Goal: Task Accomplishment & Management: Complete application form

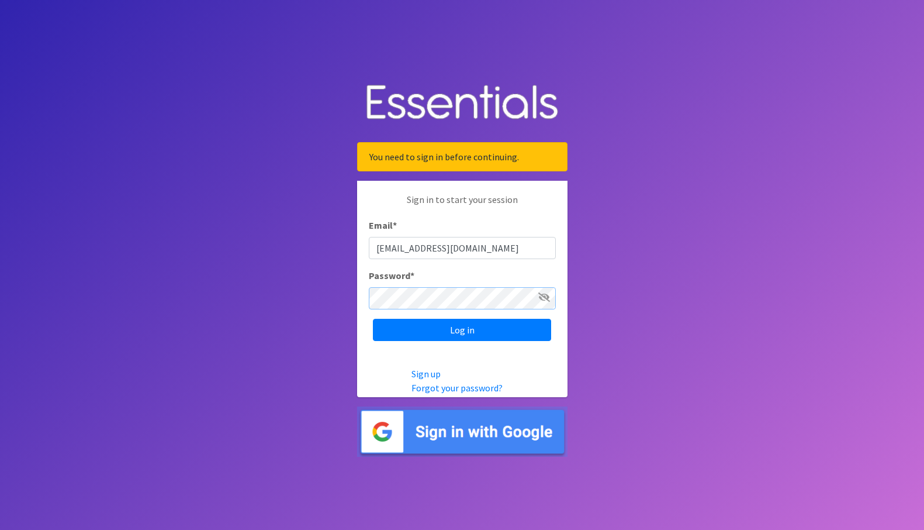
click at [373, 319] on input "Log in" at bounding box center [462, 330] width 178 height 22
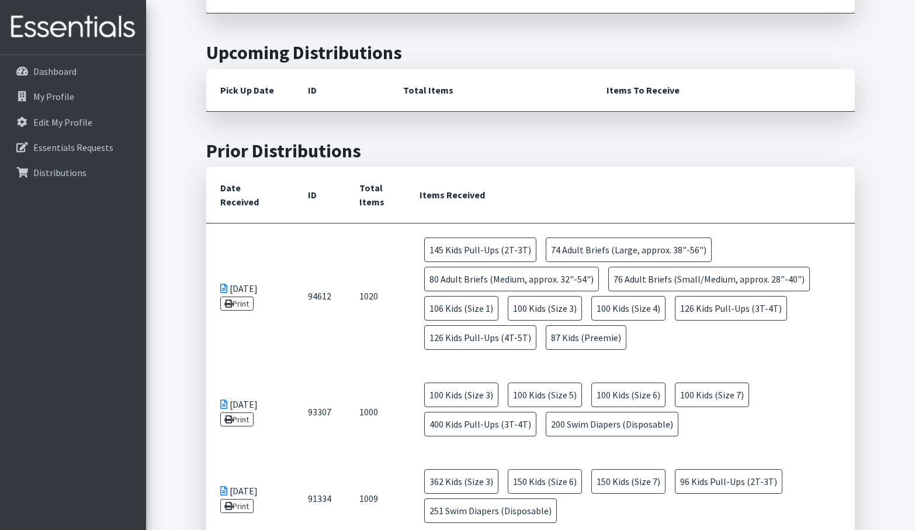
scroll to position [701, 0]
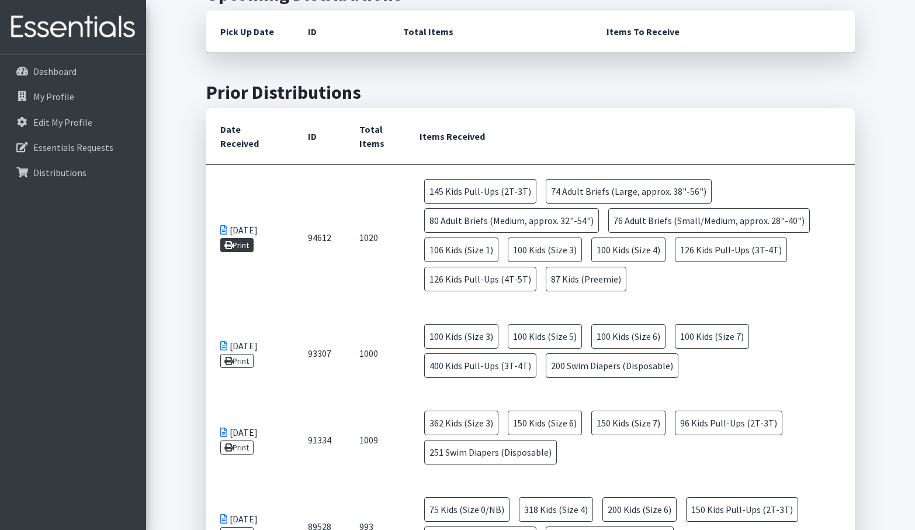
click at [236, 238] on link "Print" at bounding box center [236, 245] width 33 height 14
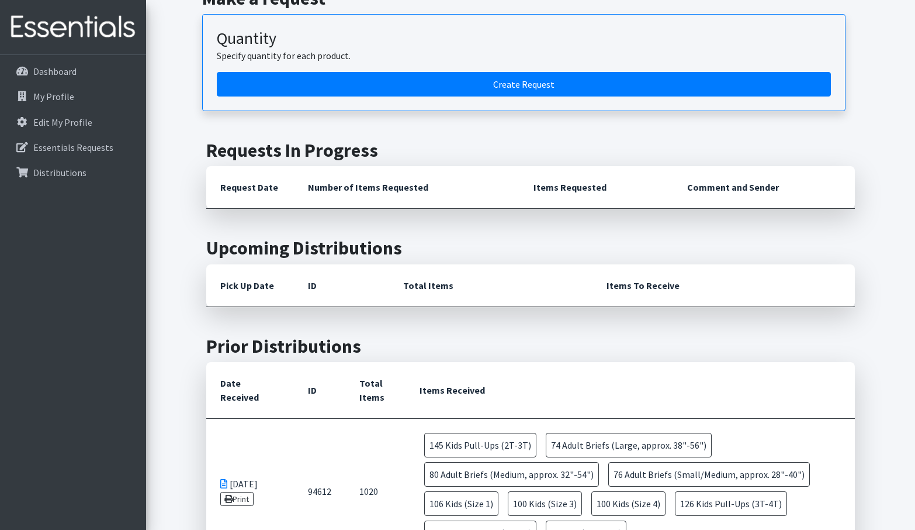
scroll to position [234, 0]
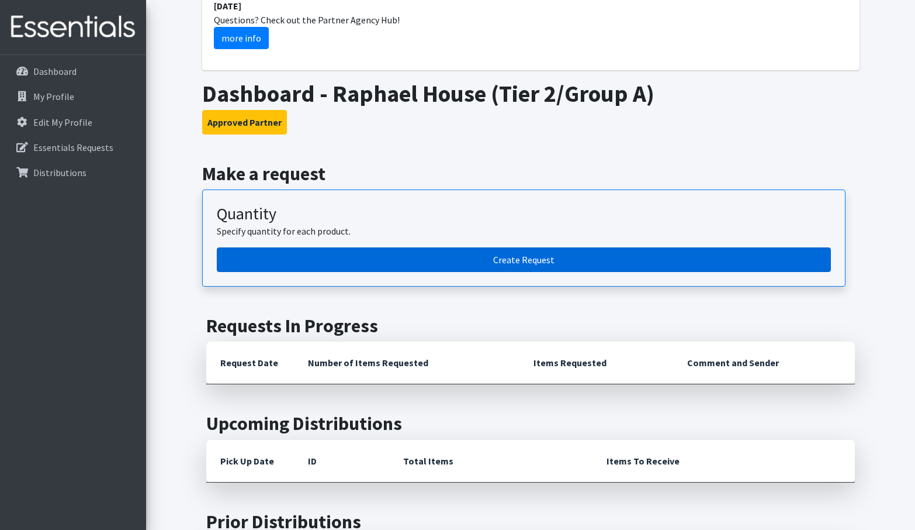
click at [396, 247] on link "Create Request" at bounding box center [524, 259] width 614 height 25
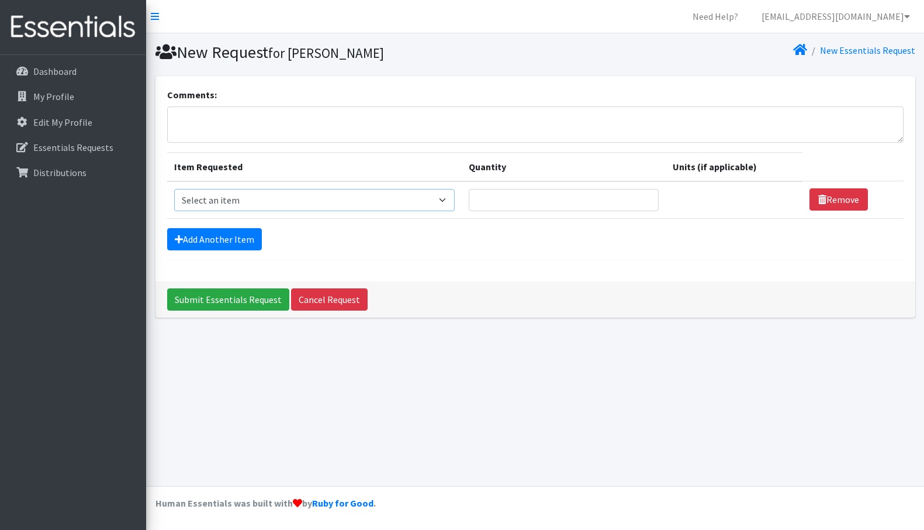
click at [438, 199] on select "Select an item Adult Briefs (Large, approx. 38"-56") Adult Briefs (Medium, appr…" at bounding box center [314, 200] width 281 height 22
select select "1161"
click at [174, 189] on select "Select an item Adult Briefs (Large, approx. 38"-56") Adult Briefs (Medium, appr…" at bounding box center [314, 200] width 281 height 22
click at [775, 196] on select "Please select a unit units packs" at bounding box center [731, 200] width 132 height 22
select select
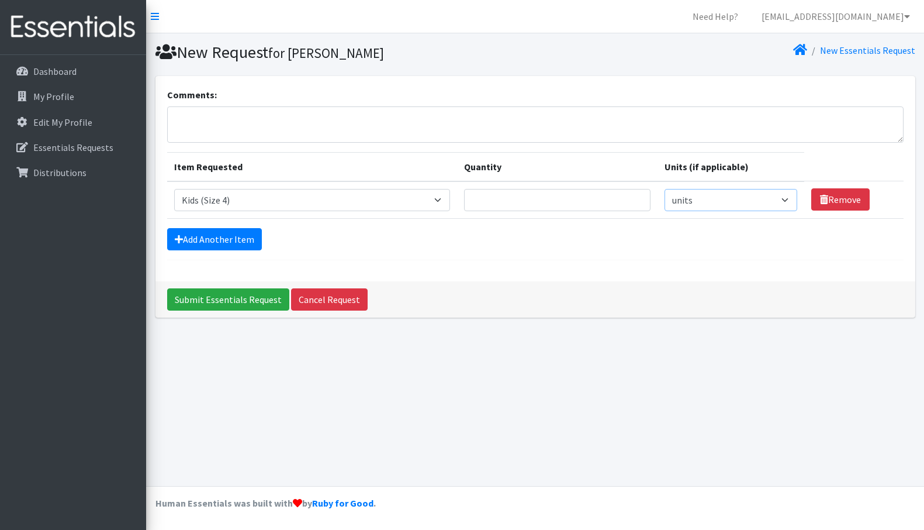
click at [665, 189] on select "Please select a unit units packs" at bounding box center [731, 200] width 132 height 22
click at [551, 205] on input "Quantity" at bounding box center [557, 200] width 186 height 22
type input "200"
click at [243, 237] on link "Add Another Item" at bounding box center [214, 239] width 95 height 22
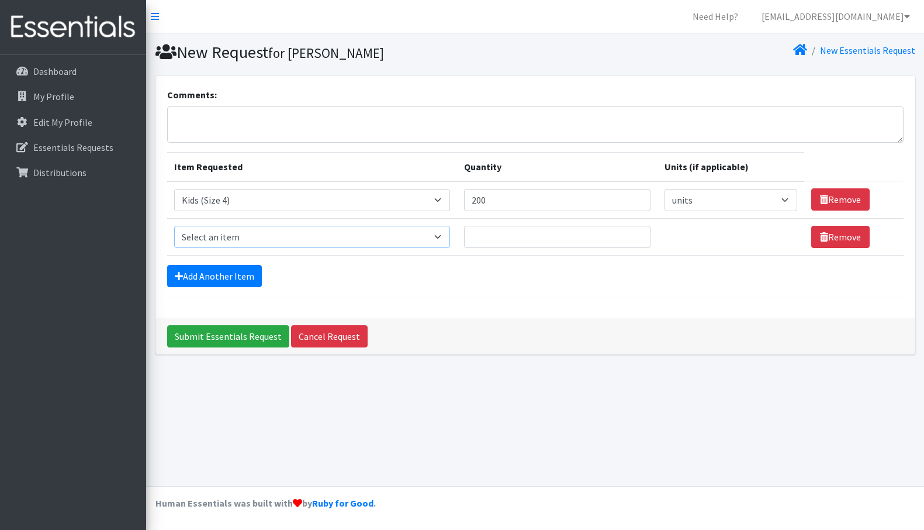
click at [424, 239] on select "Select an item Adult Briefs (Large, approx. 38"-56") Adult Briefs (Medium, appr…" at bounding box center [312, 237] width 277 height 22
select select "1164"
click at [174, 226] on select "Select an item Adult Briefs (Large, approx. 38"-56") Adult Briefs (Medium, appr…" at bounding box center [312, 237] width 277 height 22
click at [756, 240] on select "Please select a unit units packs" at bounding box center [731, 237] width 132 height 22
select select
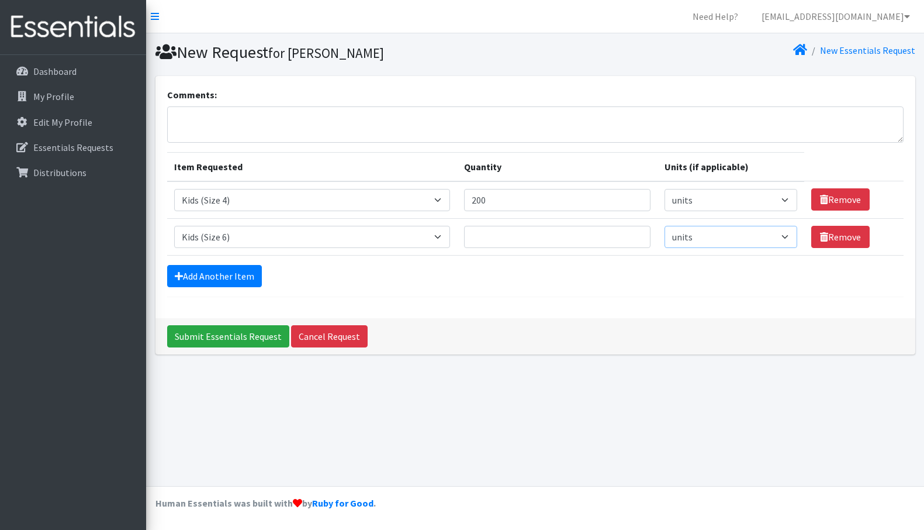
click at [665, 226] on select "Please select a unit units packs" at bounding box center [731, 237] width 132 height 22
click at [567, 237] on input "Quantity" at bounding box center [557, 237] width 186 height 22
type input "200"
click at [222, 270] on link "Add Another Item" at bounding box center [214, 276] width 95 height 22
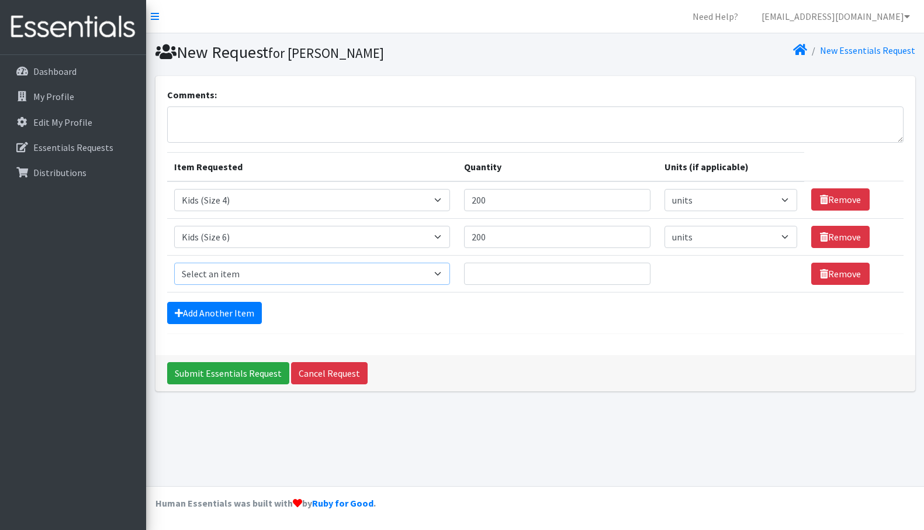
click at [424, 278] on select "Select an item Adult Briefs (Large, approx. 38"-56") Adult Briefs (Medium, appr…" at bounding box center [312, 273] width 277 height 22
select select "1631"
click at [174, 262] on select "Select an item Adult Briefs (Large, approx. 38"-56") Adult Briefs (Medium, appr…" at bounding box center [312, 273] width 277 height 22
click at [534, 278] on input "Quantity" at bounding box center [557, 273] width 186 height 22
type input "200"
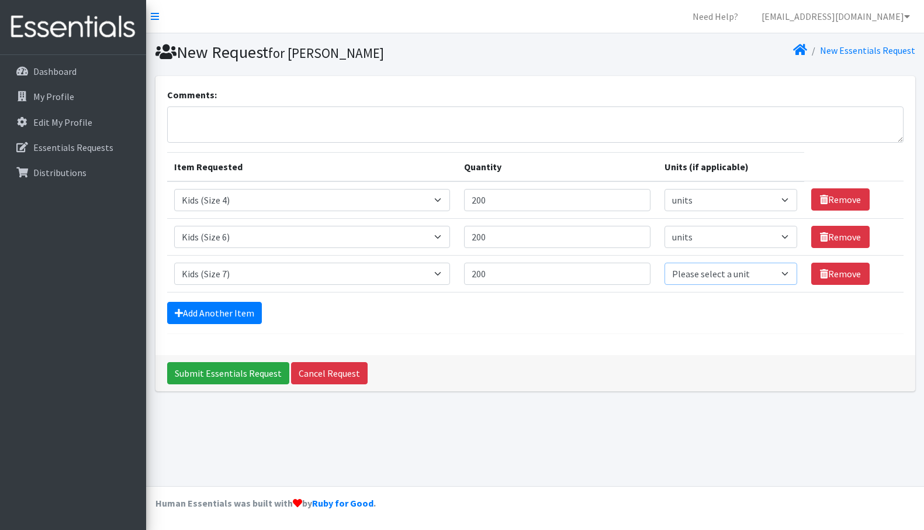
click at [762, 274] on select "Please select a unit units packs" at bounding box center [731, 273] width 132 height 22
select select
click at [665, 262] on select "Please select a unit units packs" at bounding box center [731, 273] width 132 height 22
click at [240, 310] on link "Add Another Item" at bounding box center [214, 313] width 95 height 22
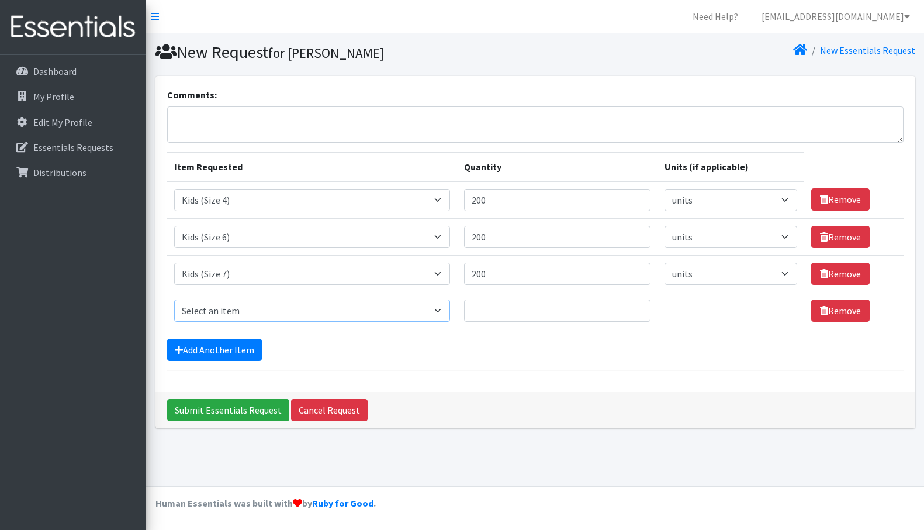
click at [435, 307] on select "Select an item Adult Briefs (Large, approx. 38"-56") Adult Briefs (Medium, appr…" at bounding box center [312, 310] width 277 height 22
select select "1169"
click at [174, 299] on select "Select an item Adult Briefs (Large, approx. 38"-56") Adult Briefs (Medium, appr…" at bounding box center [312, 310] width 277 height 22
click at [572, 311] on input "Quantity" at bounding box center [557, 310] width 186 height 22
type input "100"
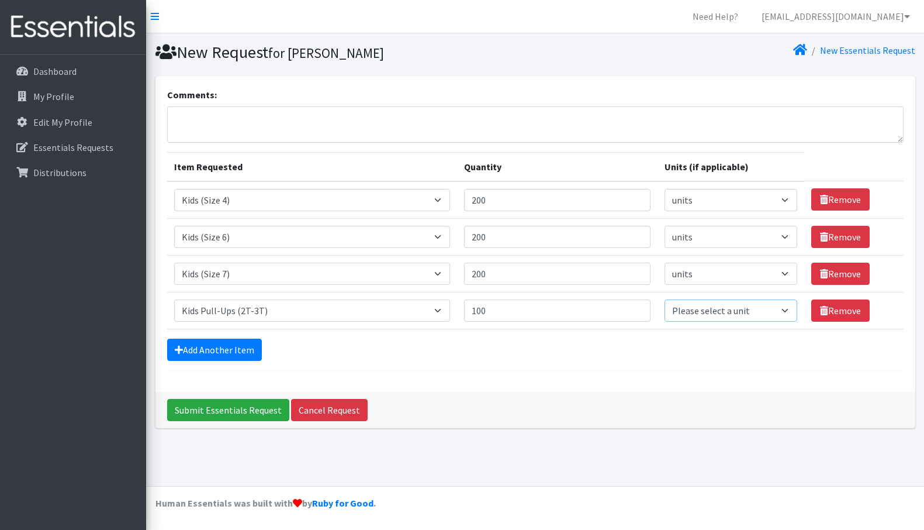
click at [694, 307] on select "Please select a unit units packs" at bounding box center [731, 310] width 132 height 22
select select
click at [665, 299] on select "Please select a unit units packs" at bounding box center [731, 310] width 132 height 22
click at [222, 350] on link "Add Another Item" at bounding box center [214, 349] width 95 height 22
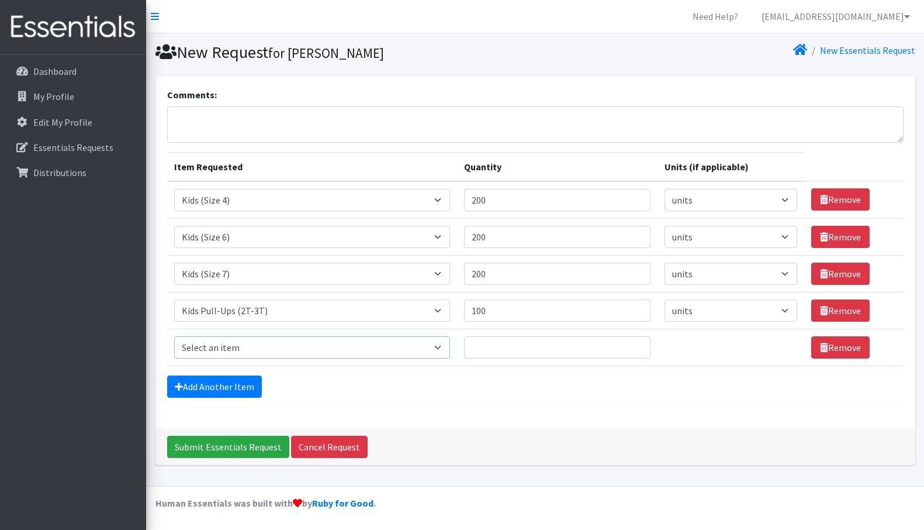
click at [407, 345] on select "Select an item Adult Briefs (Large, approx. 38"-56") Adult Briefs (Medium, appr…" at bounding box center [312, 347] width 277 height 22
select select "1171"
click at [174, 336] on select "Select an item Adult Briefs (Large, approx. 38"-56") Adult Briefs (Medium, appr…" at bounding box center [312, 347] width 277 height 22
click at [561, 348] on input "Quantity" at bounding box center [557, 347] width 186 height 22
type input "150"
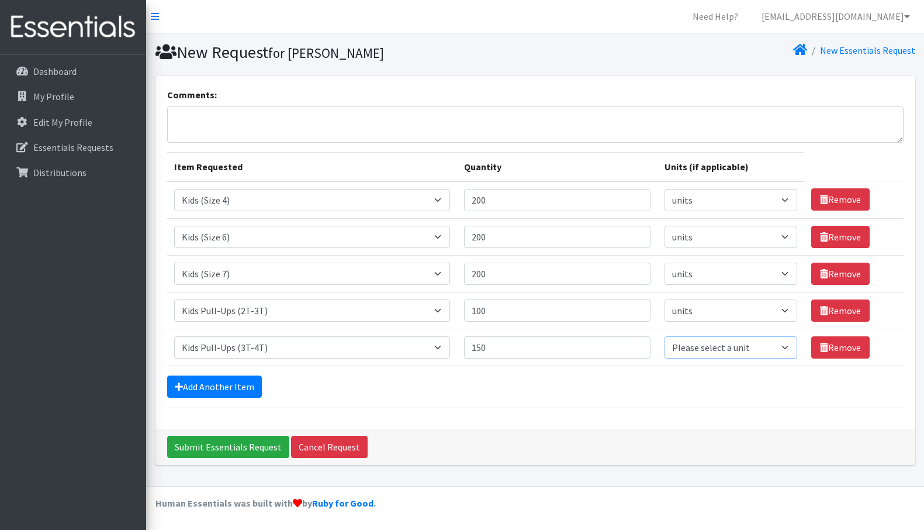
click at [762, 346] on select "Please select a unit units packs" at bounding box center [731, 347] width 132 height 22
select select
click at [665, 336] on select "Please select a unit units packs" at bounding box center [731, 347] width 132 height 22
click at [250, 385] on link "Add Another Item" at bounding box center [214, 386] width 95 height 22
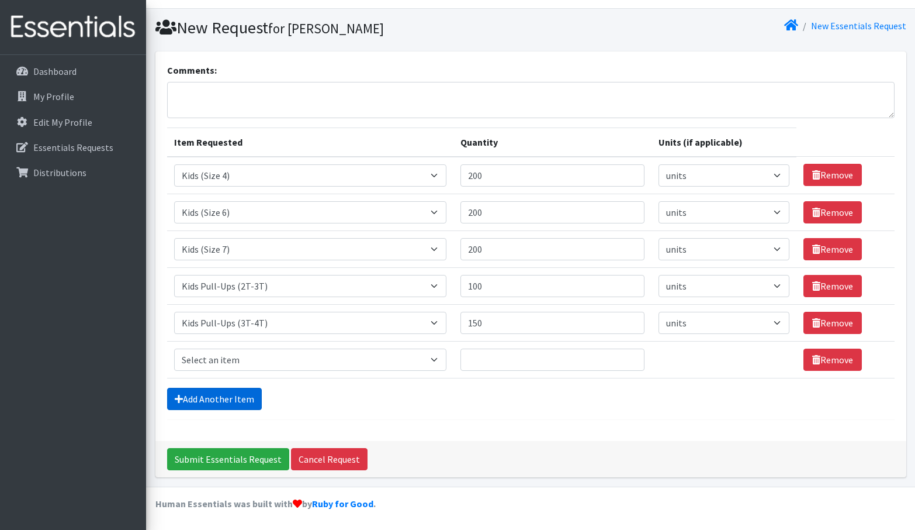
scroll to position [25, 0]
click at [253, 360] on select "Select an item Adult Briefs (Large, approx. 38"-56") Adult Briefs (Medium, appr…" at bounding box center [310, 359] width 273 height 22
select select "1185"
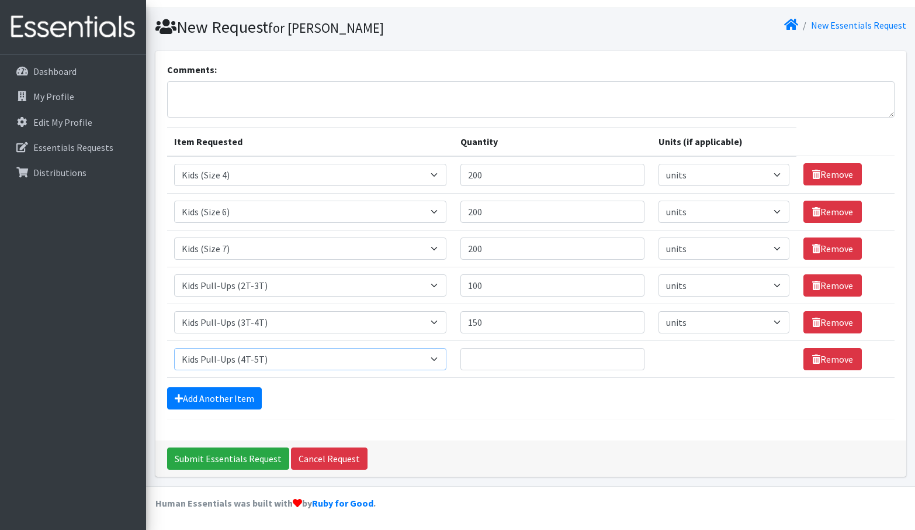
click at [174, 348] on select "Select an item Adult Briefs (Large, approx. 38"-56") Adult Briefs (Medium, appr…" at bounding box center [310, 359] width 273 height 22
click at [770, 365] on select "Please select a unit units packs" at bounding box center [724, 359] width 130 height 22
select select
click at [659, 348] on select "Please select a unit units packs" at bounding box center [724, 359] width 130 height 22
click at [572, 358] on input "Quantity" at bounding box center [553, 359] width 184 height 22
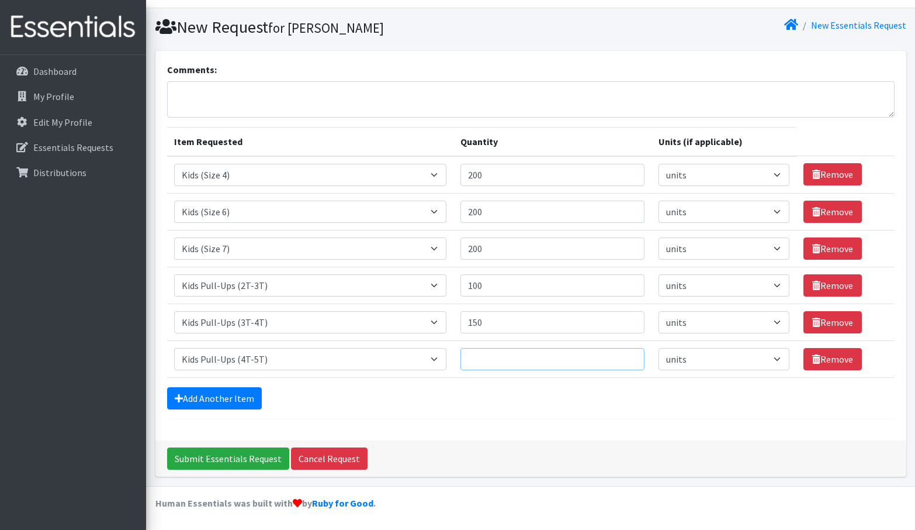
type input "1"
type input "150"
click at [257, 461] on input "Submit Essentials Request" at bounding box center [228, 458] width 122 height 22
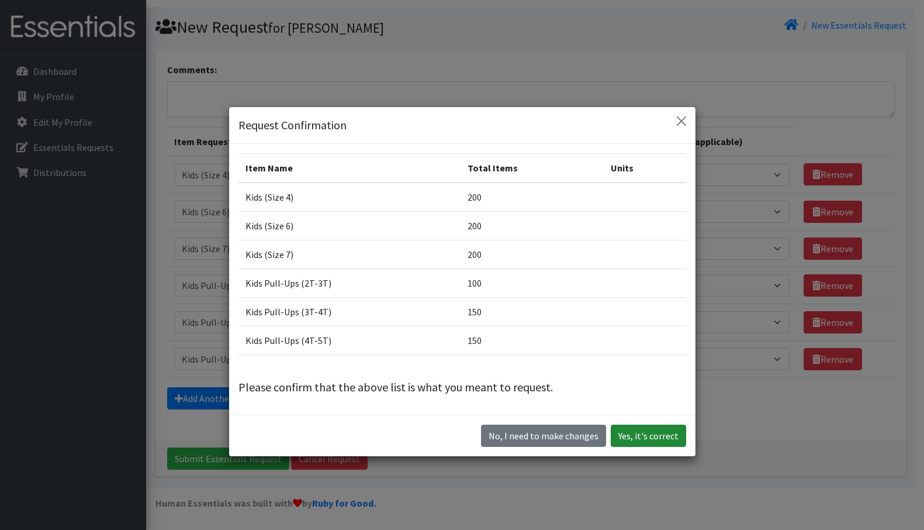
click at [647, 437] on button "Yes, it's correct" at bounding box center [648, 435] width 75 height 22
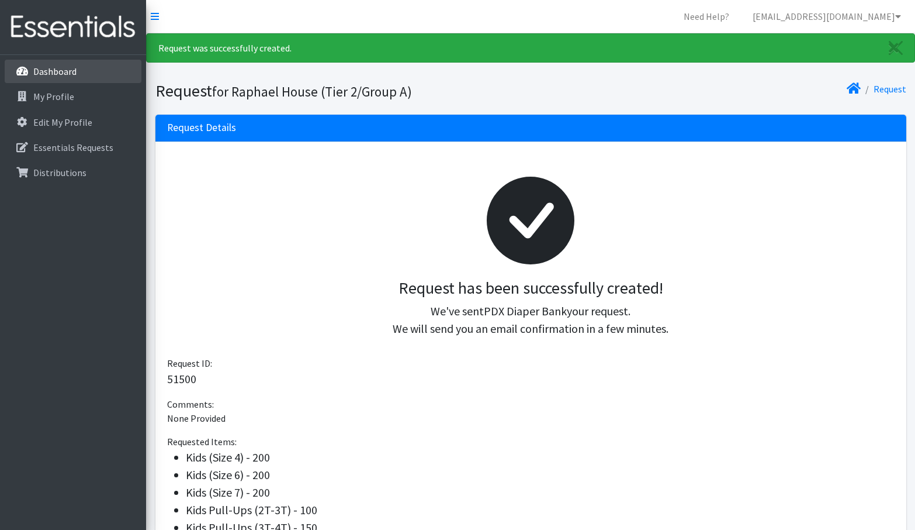
click at [69, 74] on p "Dashboard" at bounding box center [54, 71] width 43 height 12
